Goal: Task Accomplishment & Management: Use online tool/utility

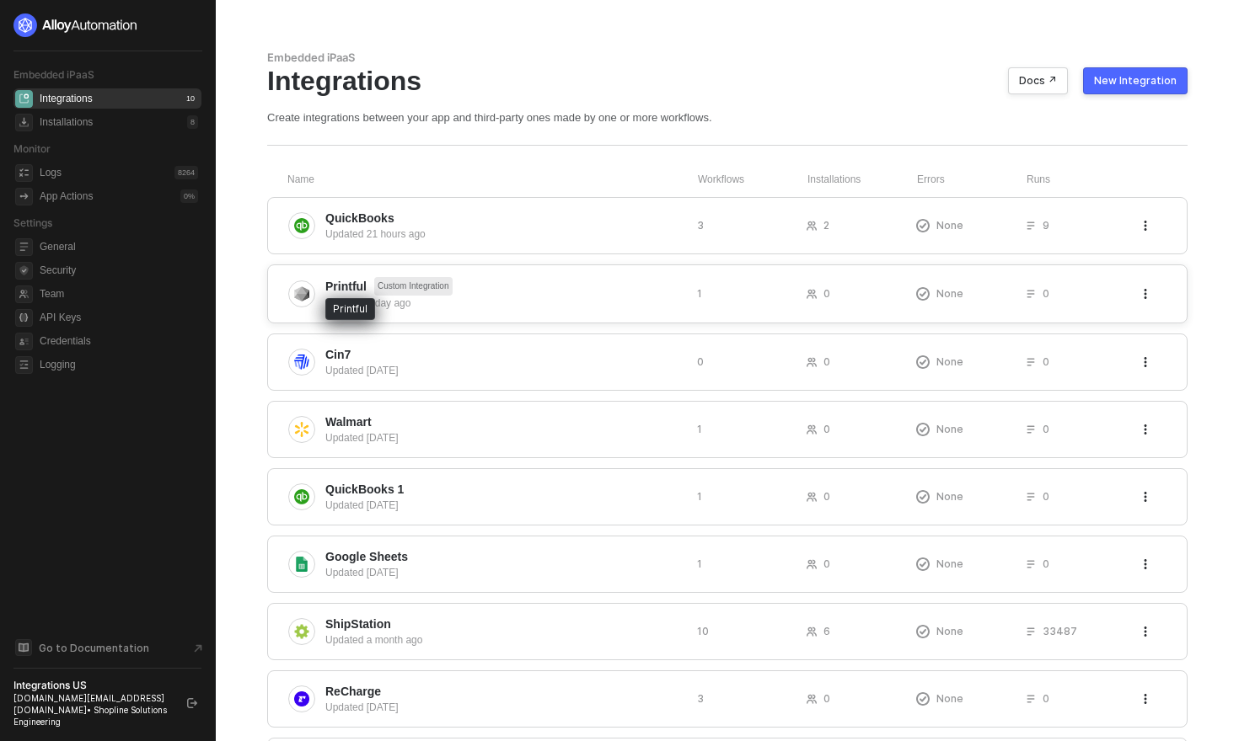
click at [359, 288] on span "Printful" at bounding box center [345, 286] width 41 height 17
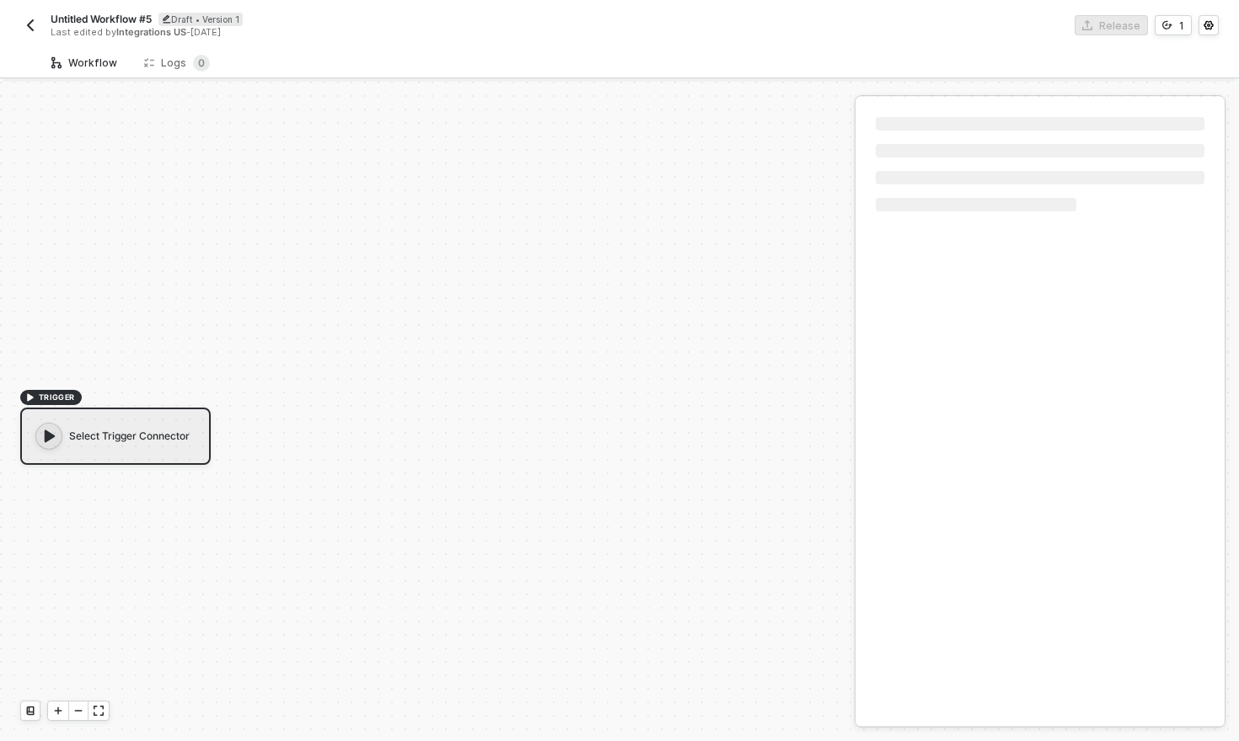
scroll to position [31, 0]
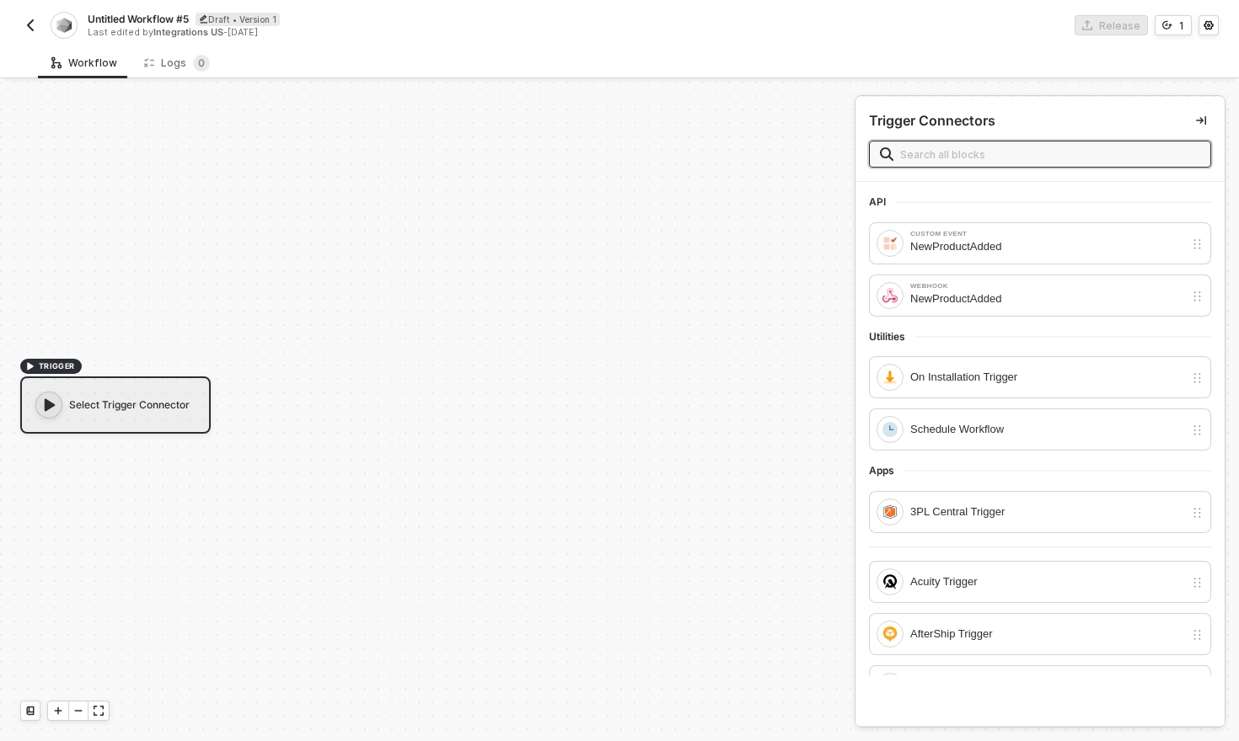
click at [29, 20] on img "button" at bounding box center [30, 25] width 13 height 13
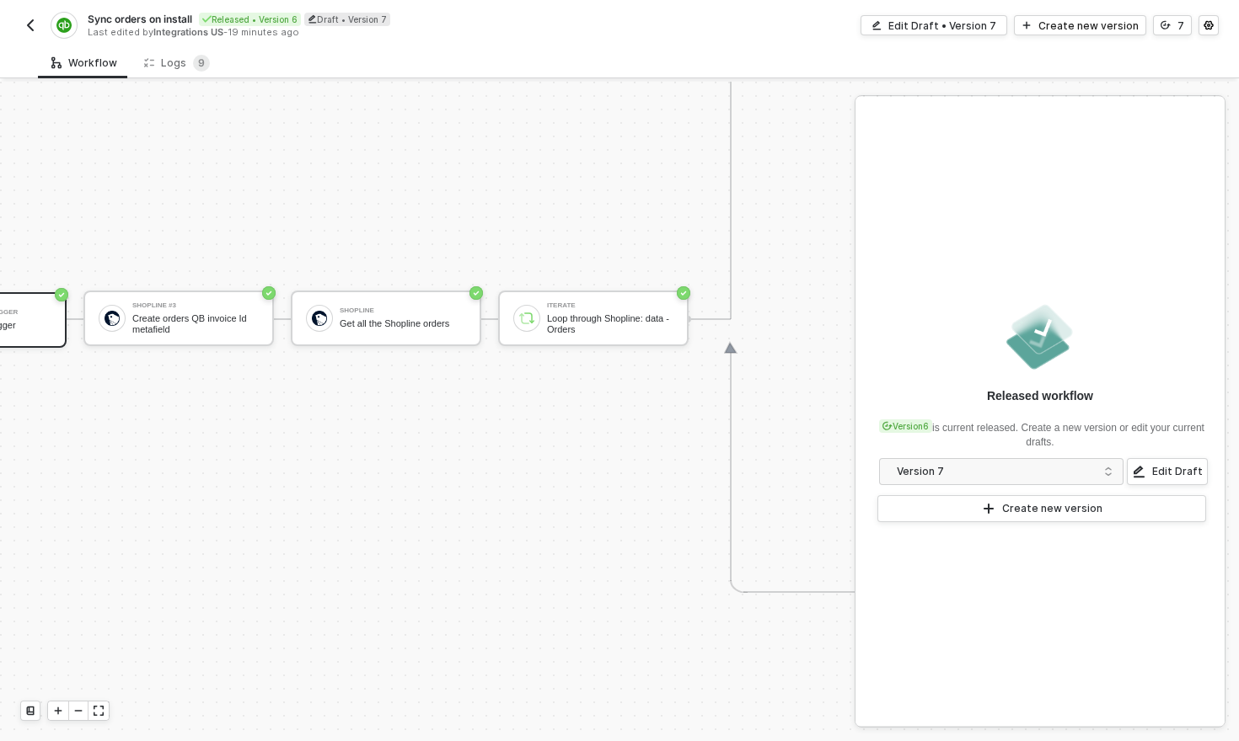
scroll to position [765, 0]
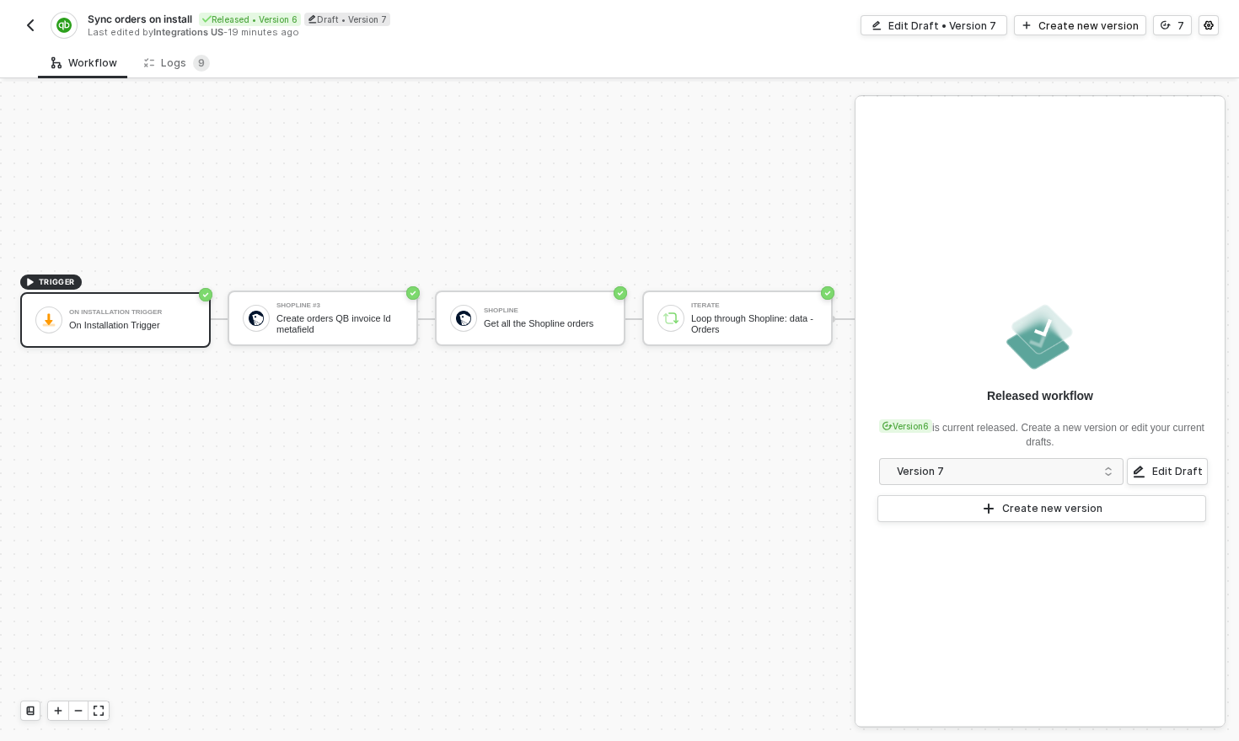
click at [30, 25] on img "button" at bounding box center [30, 25] width 13 height 13
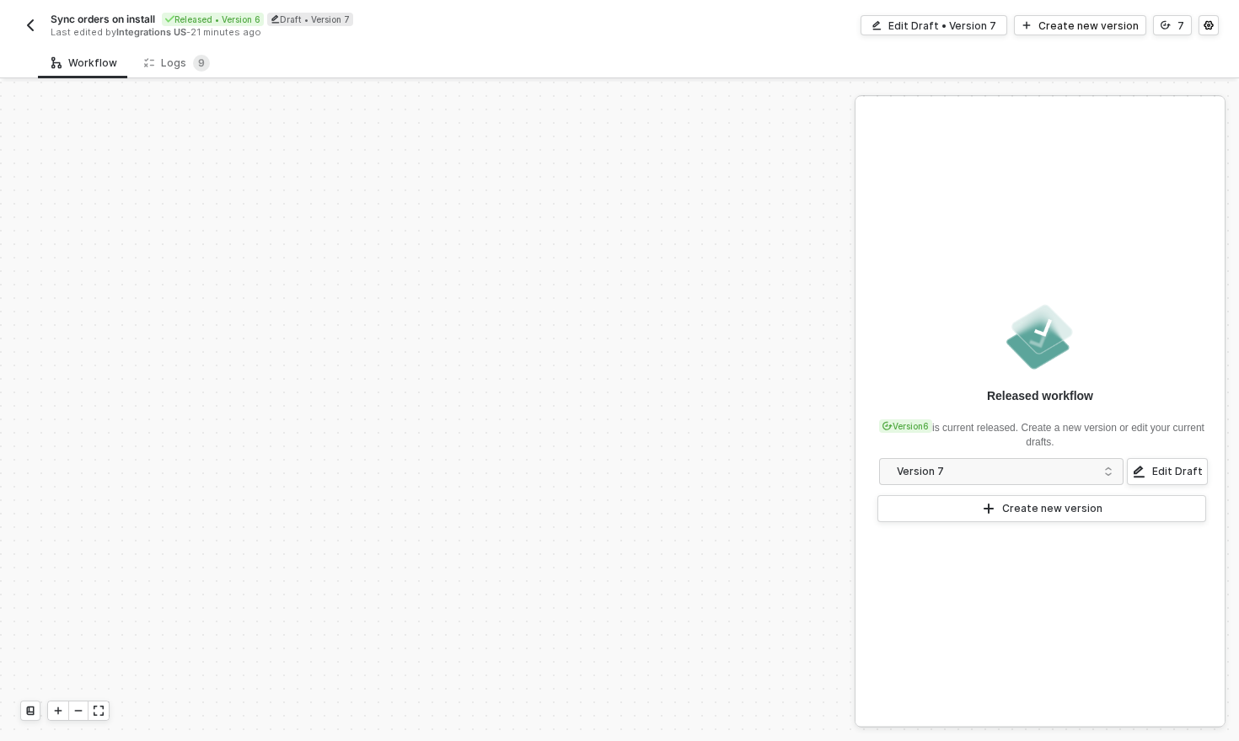
scroll to position [501, 0]
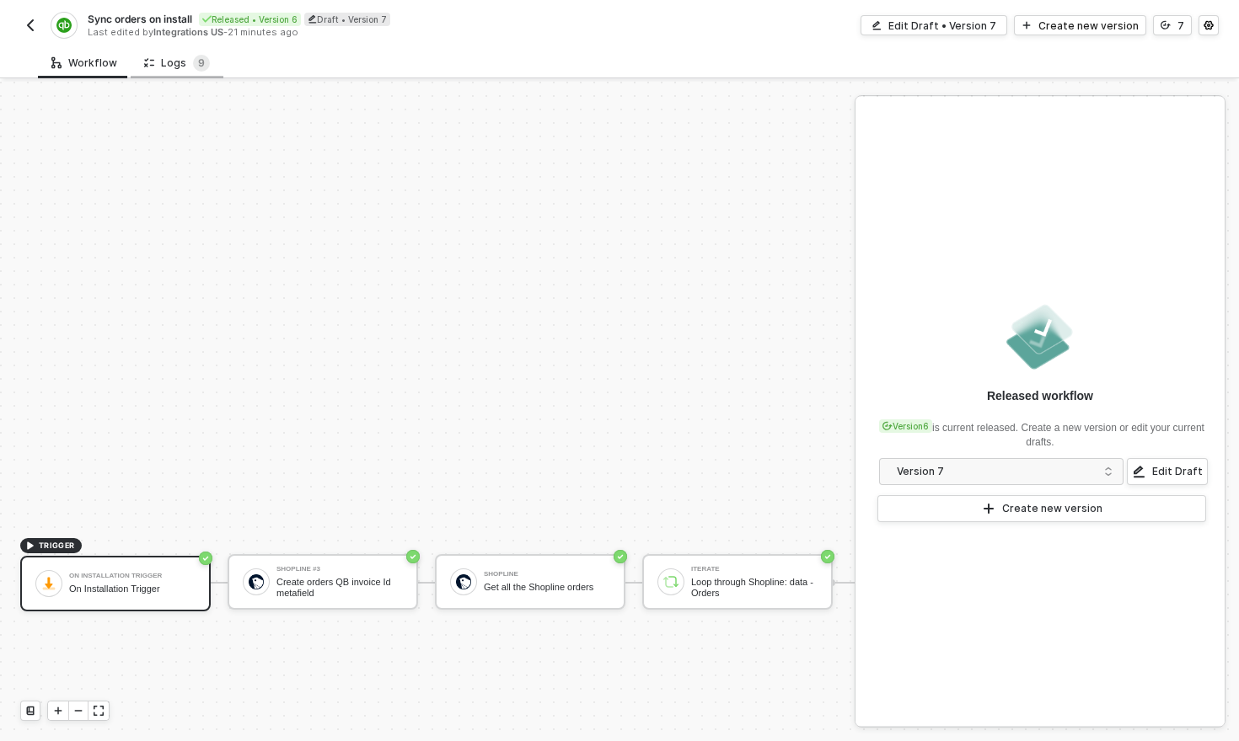
click at [182, 67] on div "Logs 9" at bounding box center [177, 63] width 66 height 17
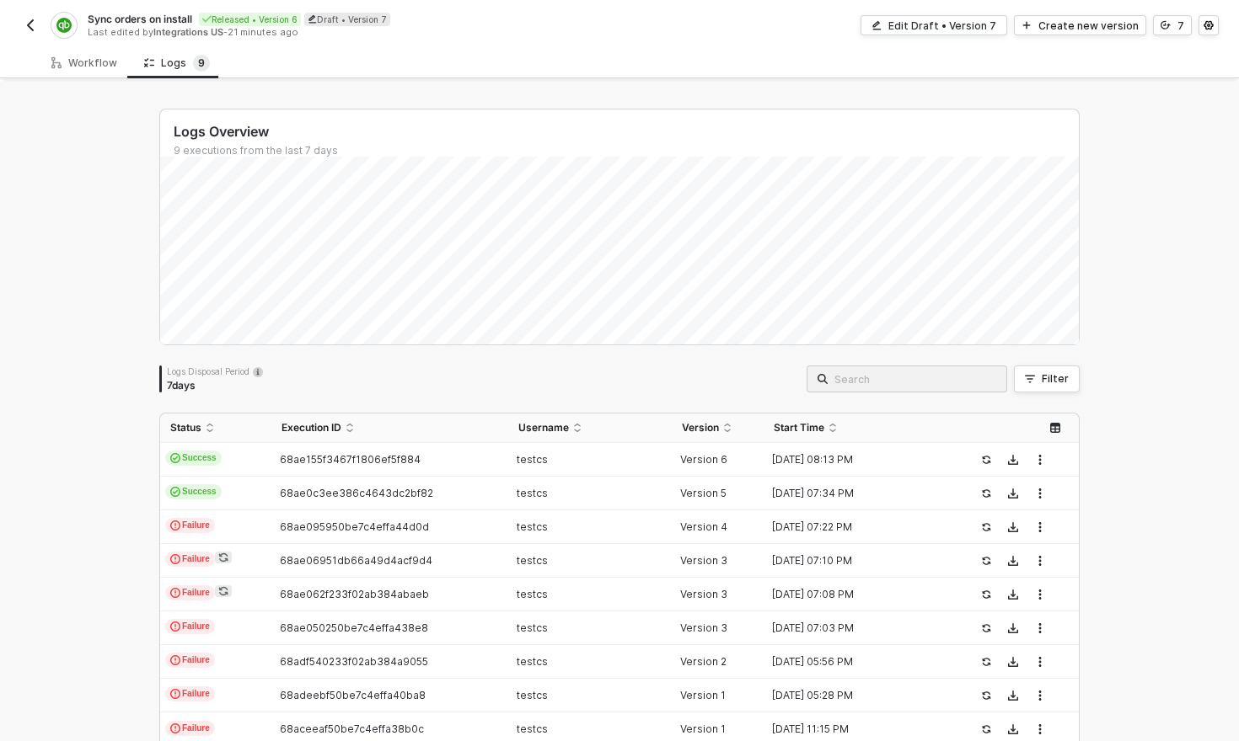
scroll to position [48, 0]
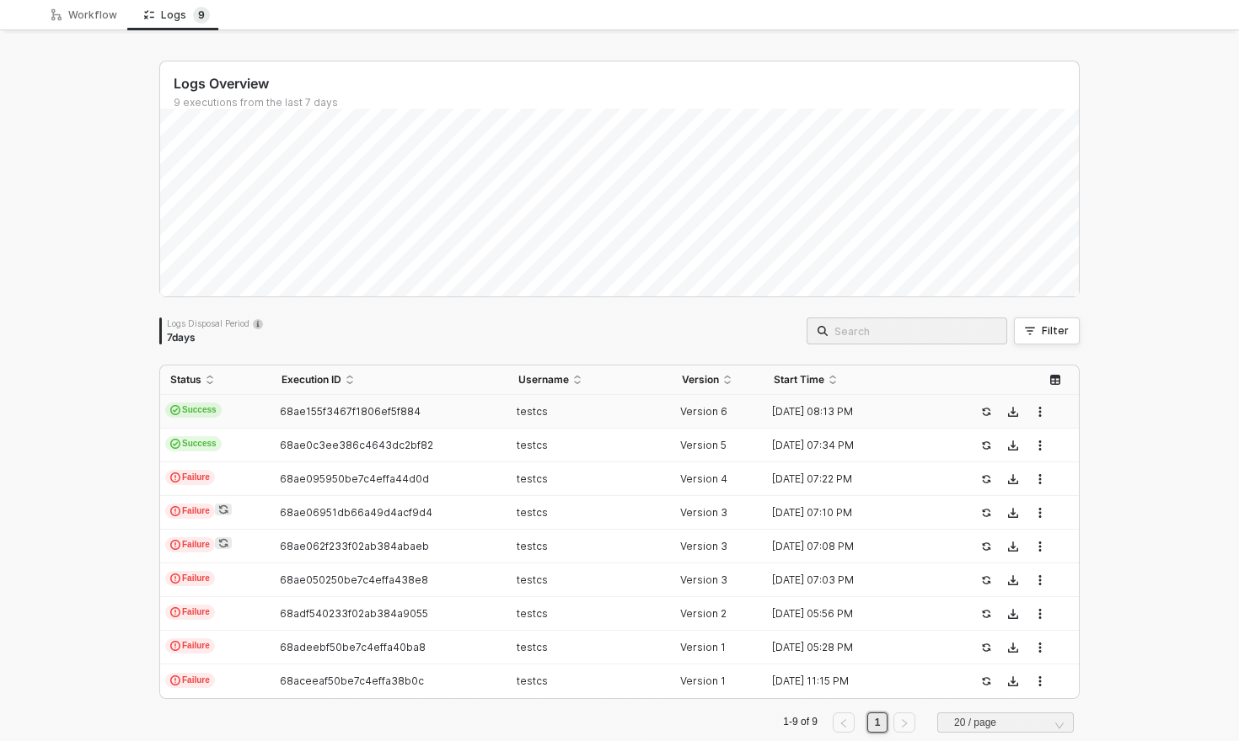
click at [335, 418] on td "68ae155f3467f1806ef5f884" at bounding box center [389, 412] width 236 height 34
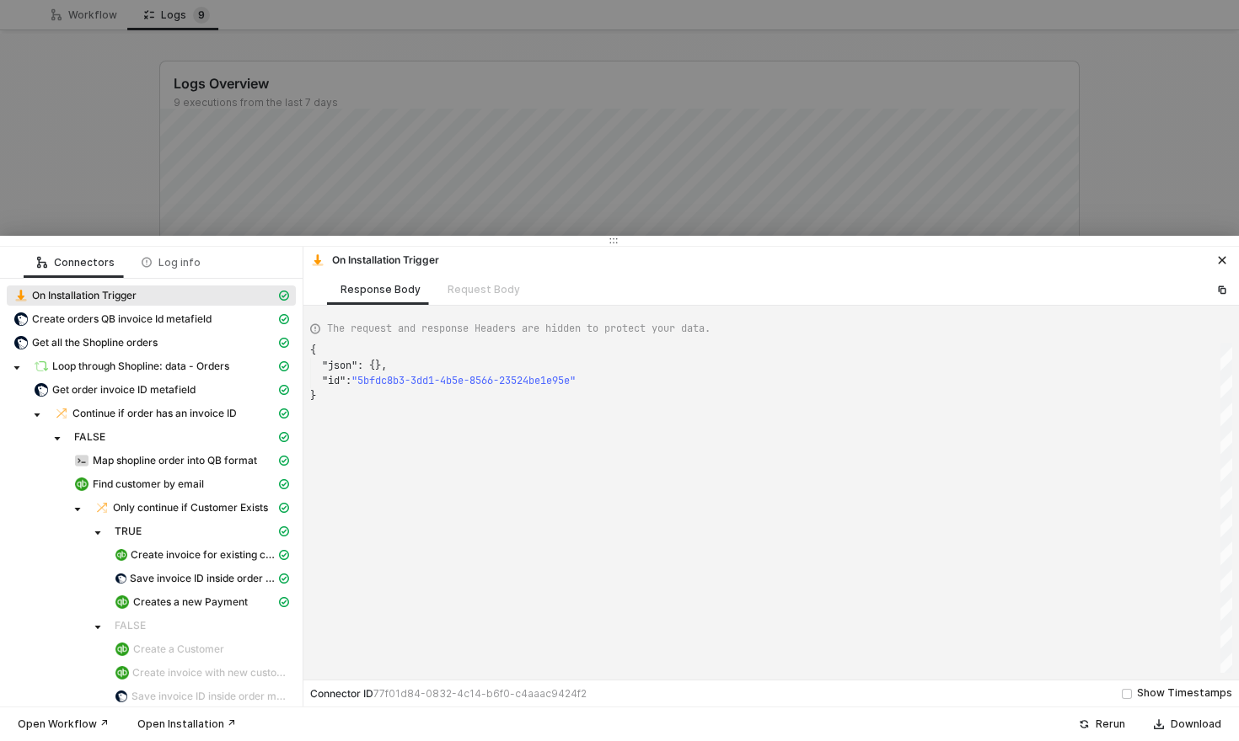
scroll to position [45, 0]
click at [1217, 259] on icon "icon-close" at bounding box center [1222, 260] width 10 height 10
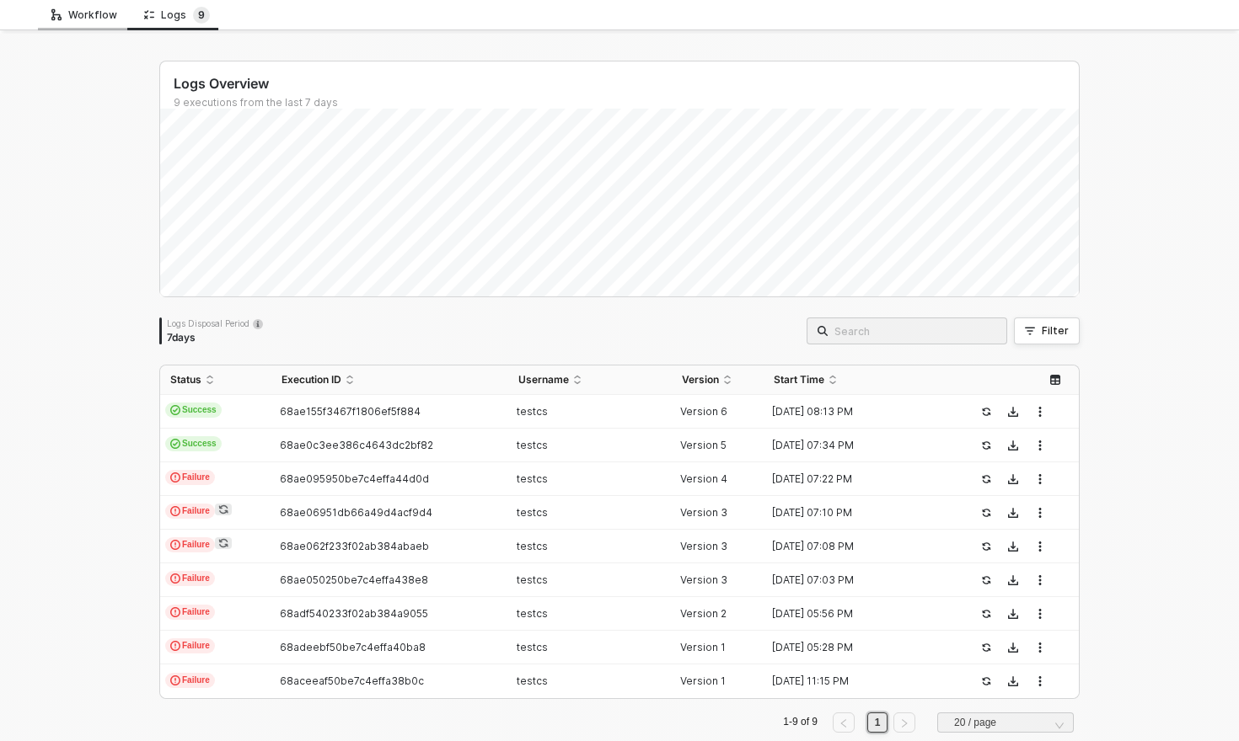
click at [76, 17] on div "Workflow" at bounding box center [84, 14] width 66 height 13
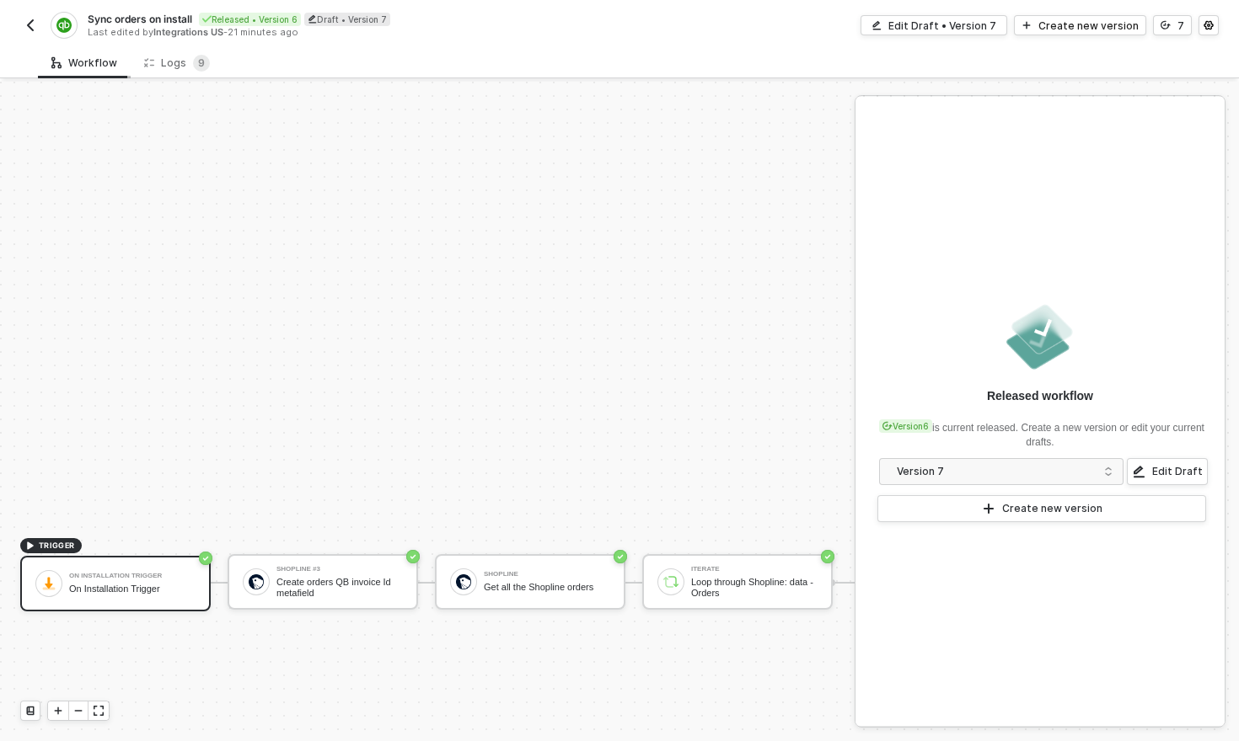
scroll to position [0, 0]
click at [29, 27] on img "button" at bounding box center [30, 25] width 13 height 13
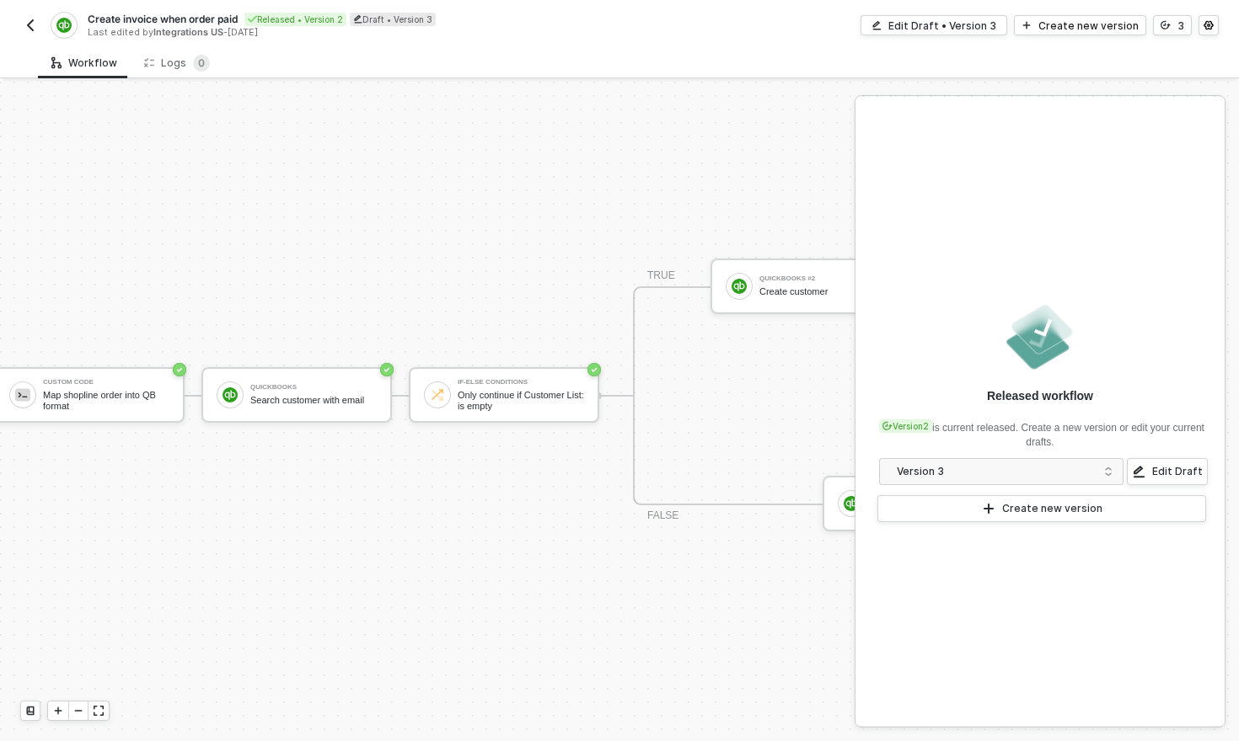
scroll to position [31, 0]
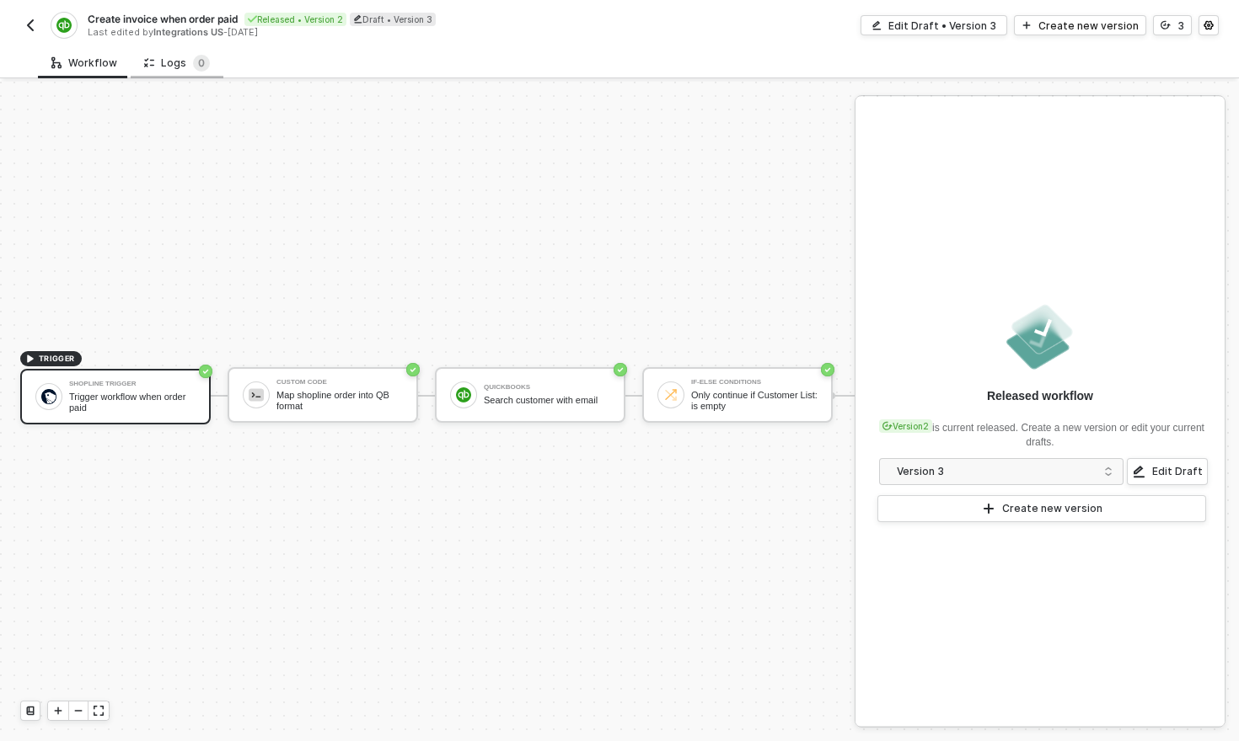
click at [185, 62] on div "Logs 0" at bounding box center [177, 63] width 66 height 17
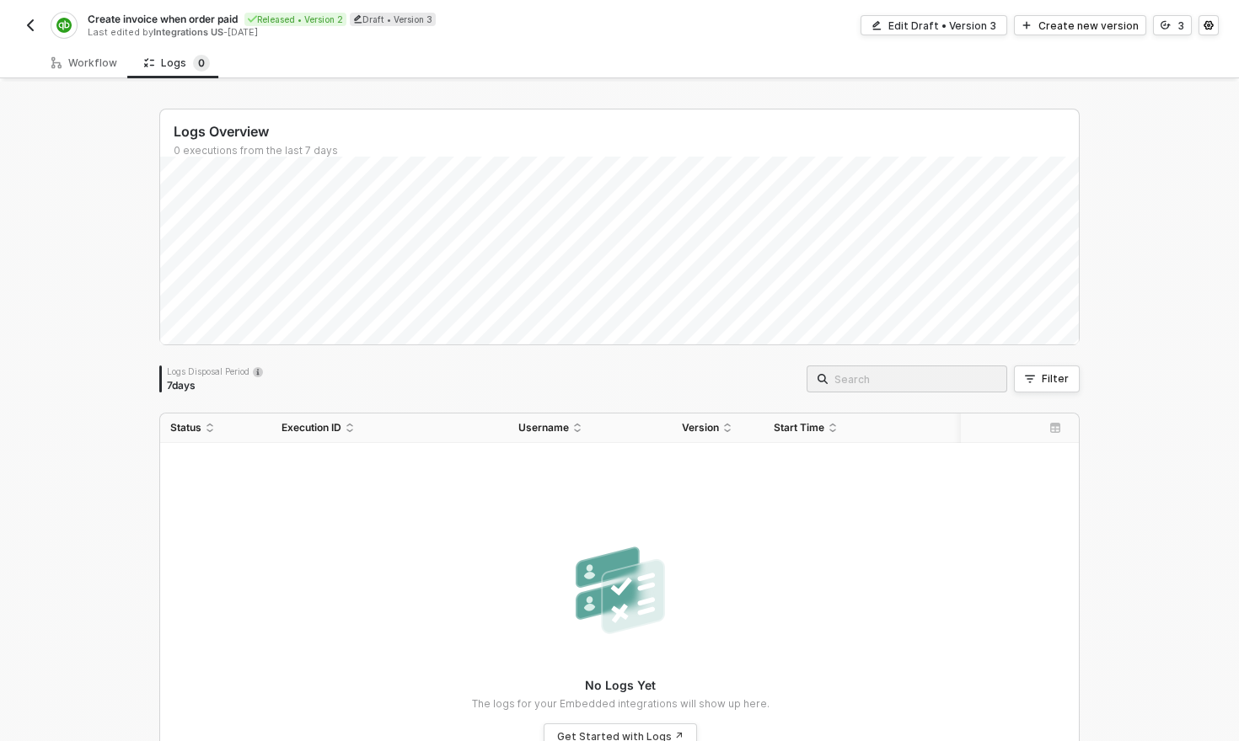
click at [29, 29] on img "button" at bounding box center [30, 25] width 13 height 13
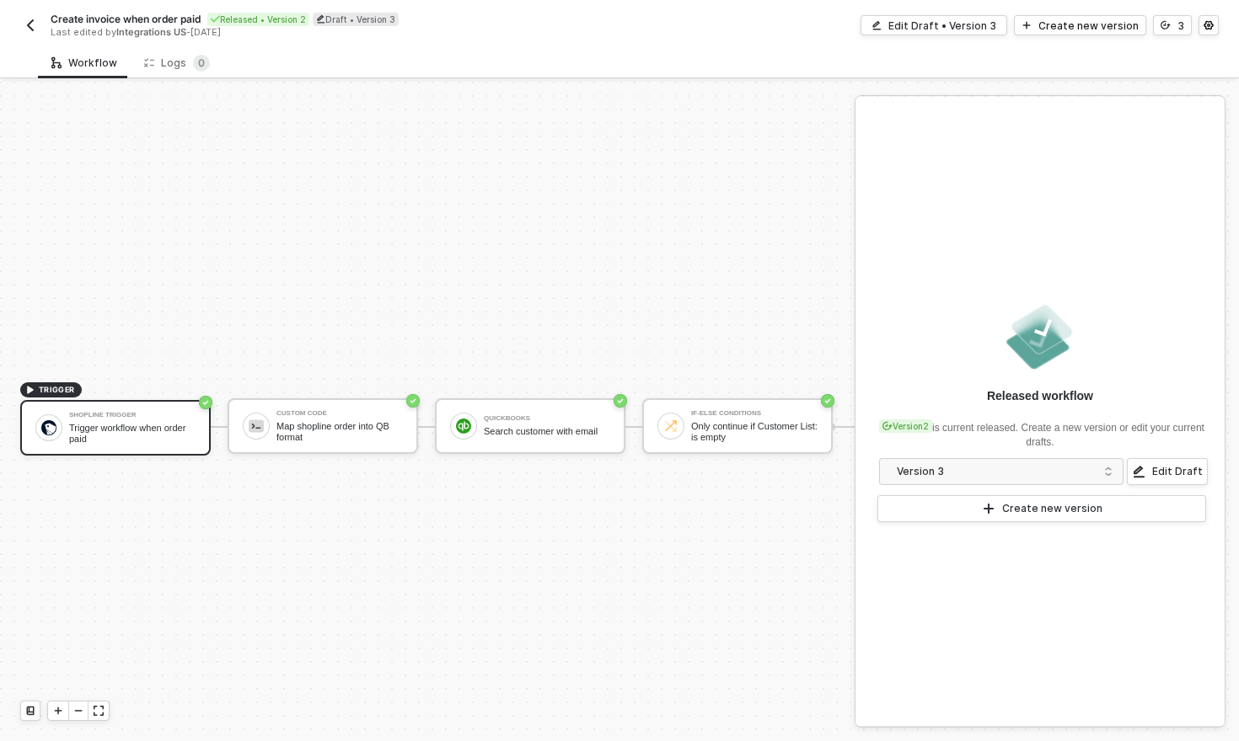
scroll to position [31, 0]
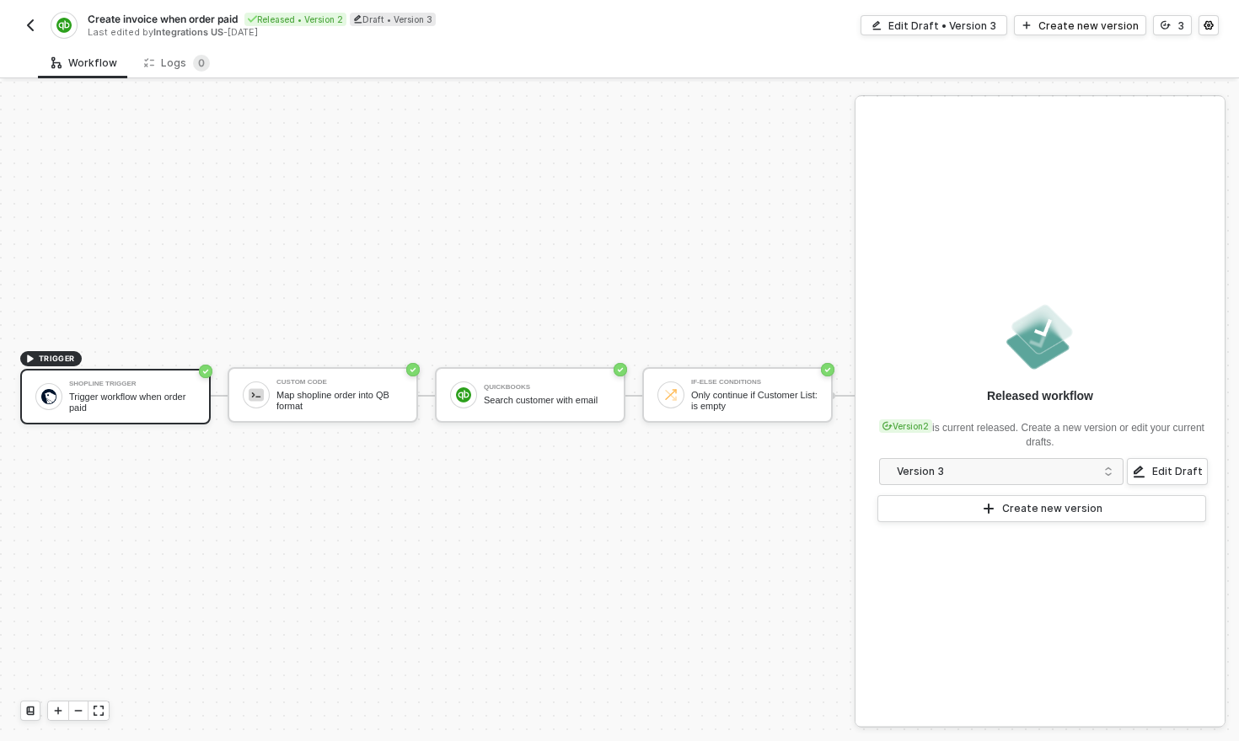
click at [32, 30] on img "button" at bounding box center [30, 25] width 13 height 13
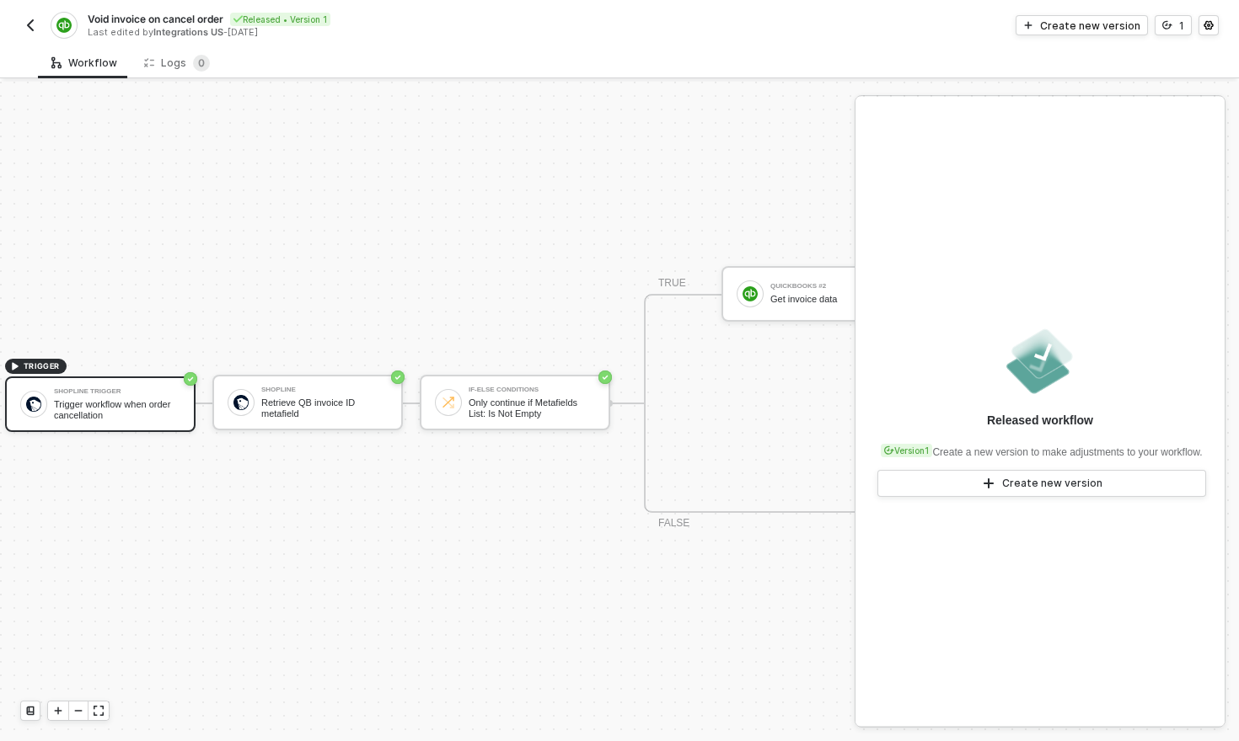
scroll to position [21, 19]
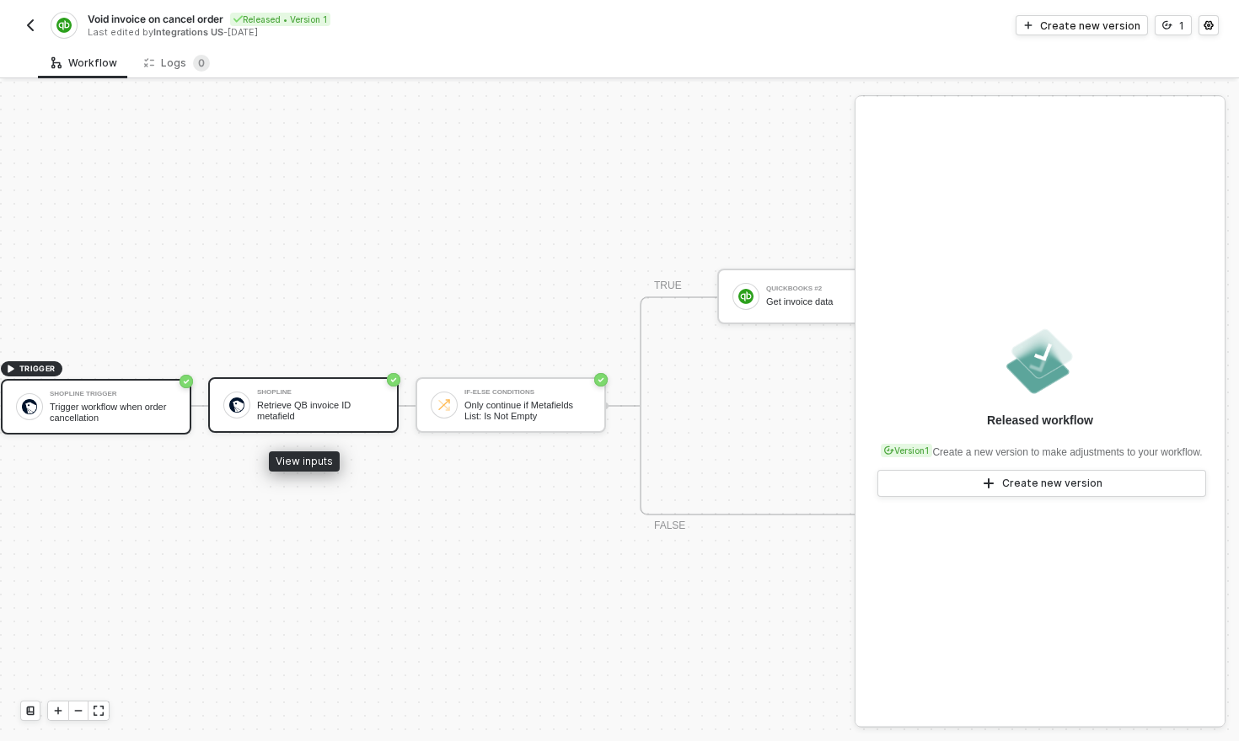
click at [304, 407] on div "Retrieve QB invoice ID metafield" at bounding box center [320, 410] width 126 height 21
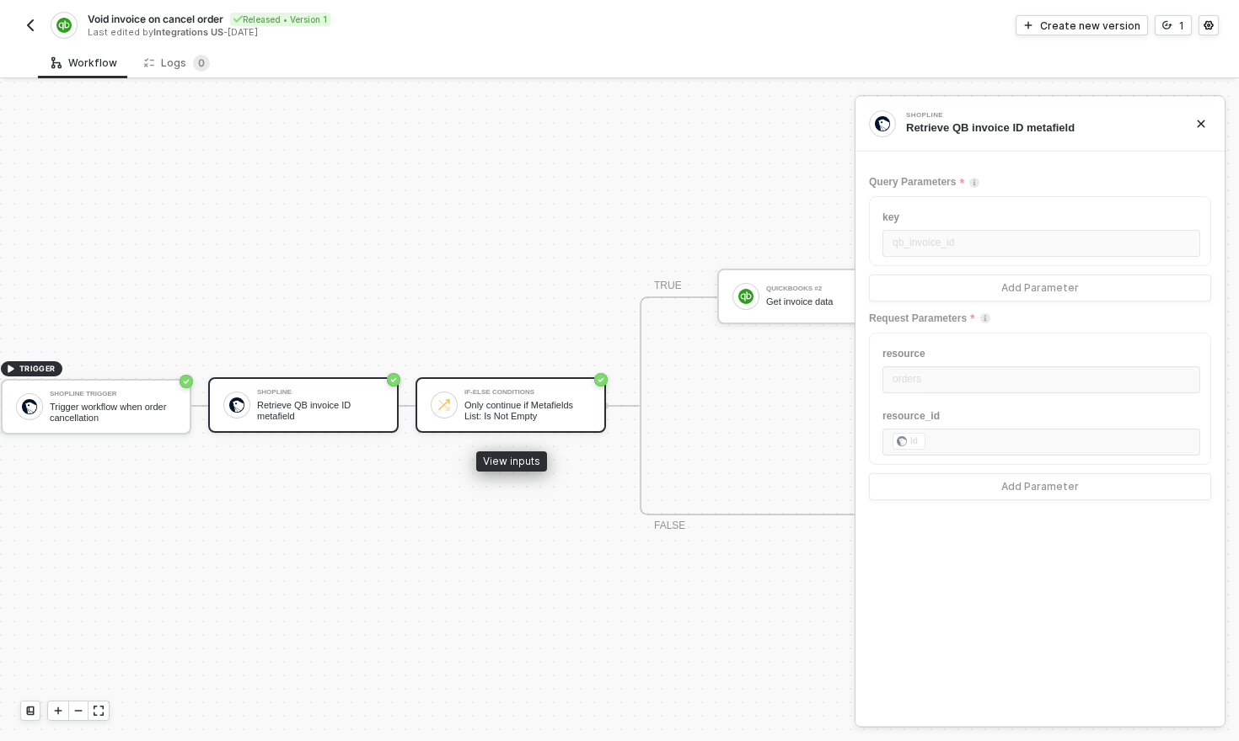
click at [486, 416] on div "Only continue if Metafields List: Is Not Empty" at bounding box center [527, 410] width 126 height 21
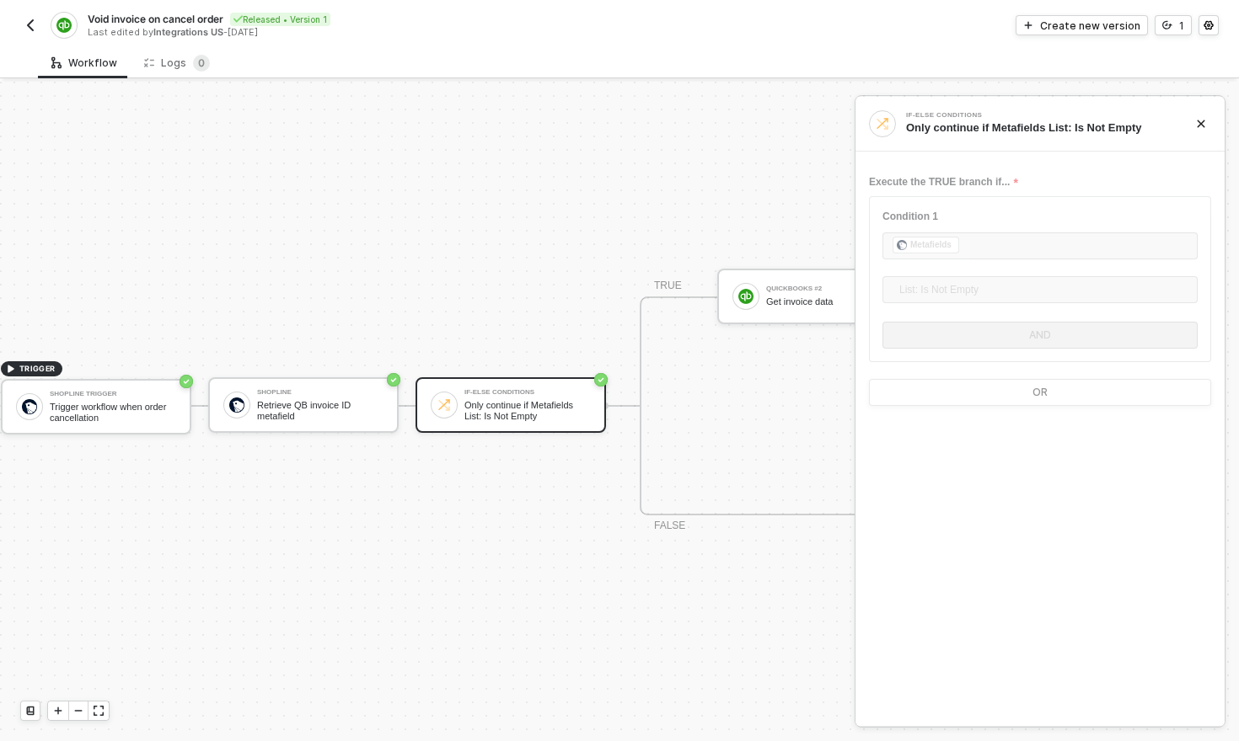
click at [35, 29] on img "button" at bounding box center [30, 25] width 13 height 13
